Goal: Task Accomplishment & Management: Manage account settings

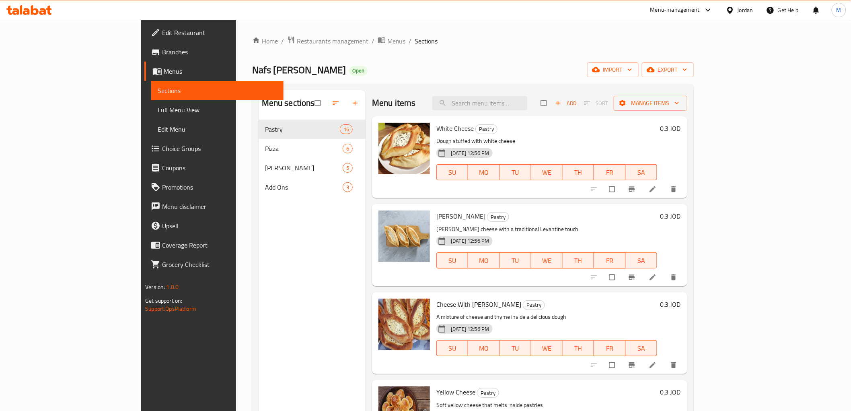
click at [162, 37] on span "Edit Restaurant" at bounding box center [219, 33] width 115 height 10
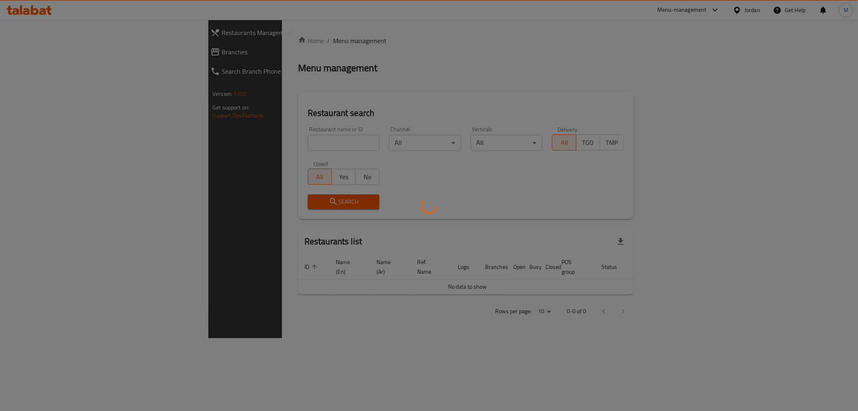
click at [203, 126] on div at bounding box center [429, 205] width 858 height 411
click at [60, 50] on div at bounding box center [429, 205] width 858 height 411
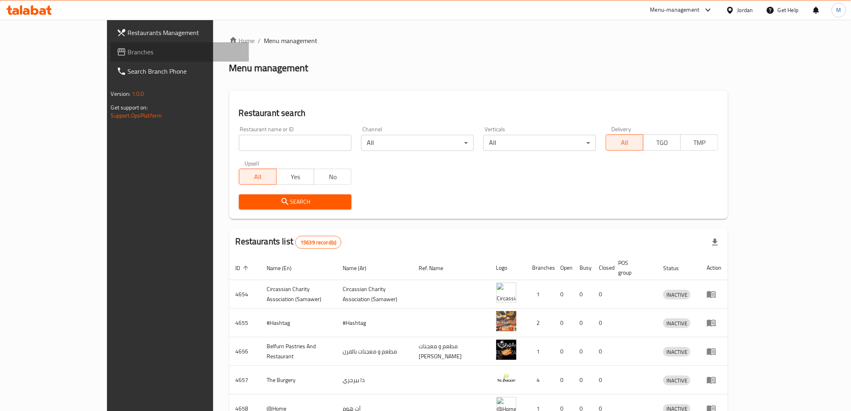
click at [128, 51] on span "Branches" at bounding box center [185, 52] width 115 height 10
